Goal: Check status: Check status

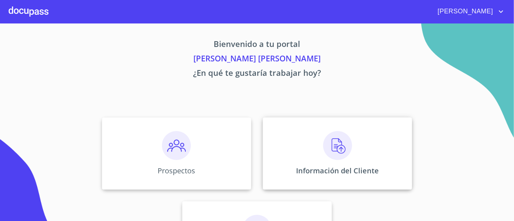
click at [301, 134] on div "Información del Cliente" at bounding box center [337, 153] width 149 height 72
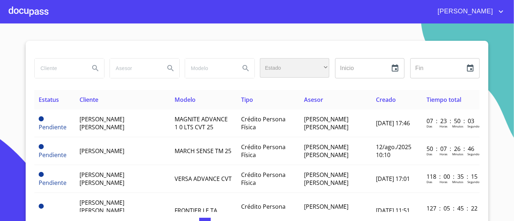
click at [281, 68] on div "​" at bounding box center [294, 68] width 69 height 20
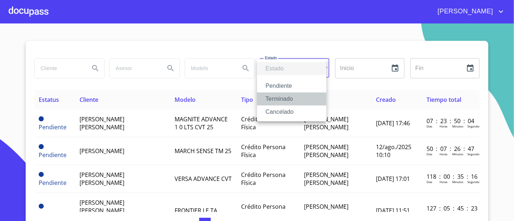
click at [273, 103] on li "Terminado" at bounding box center [291, 98] width 69 height 13
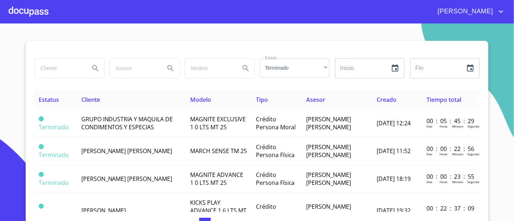
click at [46, 65] on input "search" at bounding box center [59, 69] width 49 height 20
type input "[PERSON_NAME]"
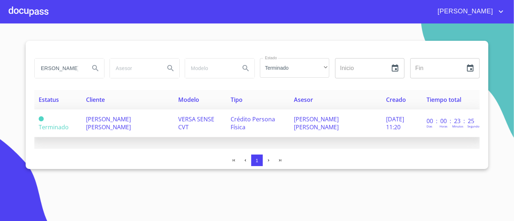
scroll to position [0, 0]
click at [196, 122] on span "VERSA SENSE CVT" at bounding box center [196, 123] width 36 height 16
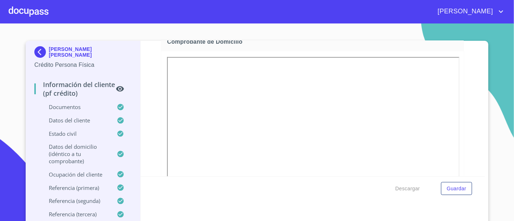
scroll to position [419, 0]
